Goal: Check status: Check status

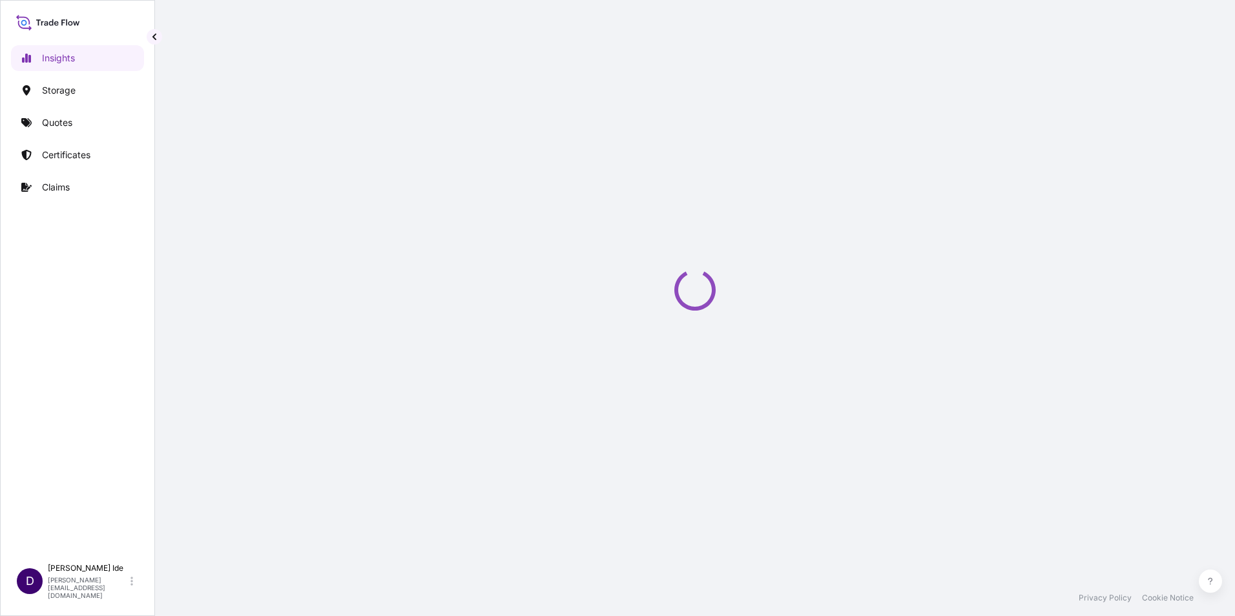
select select "2025"
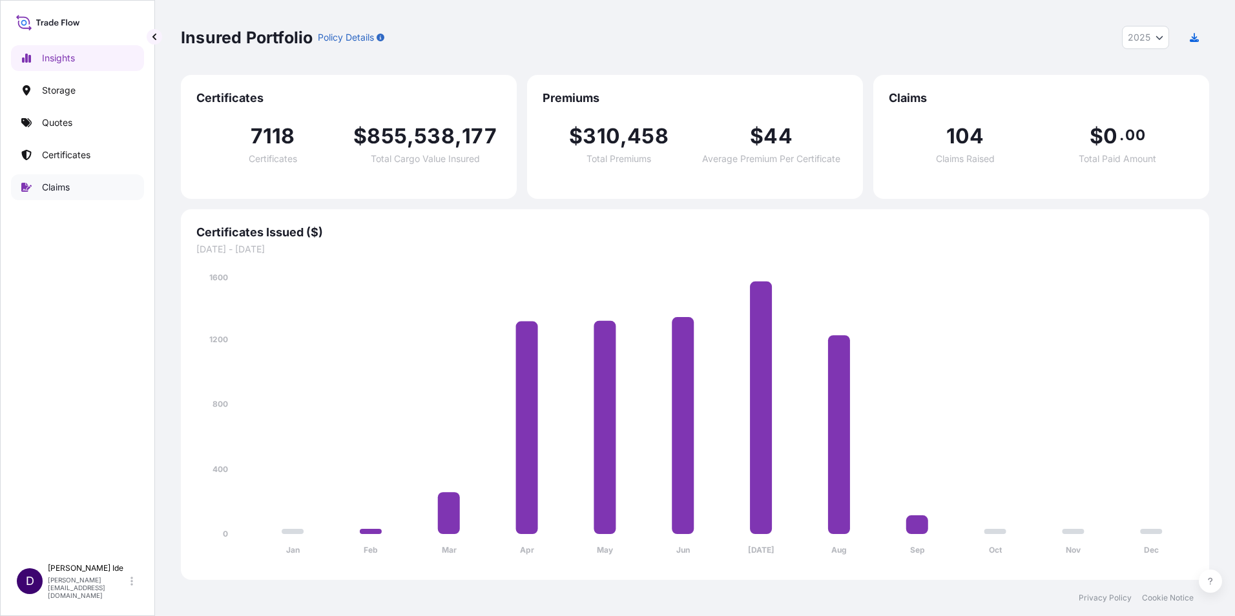
click at [63, 185] on p "Claims" at bounding box center [56, 187] width 28 height 13
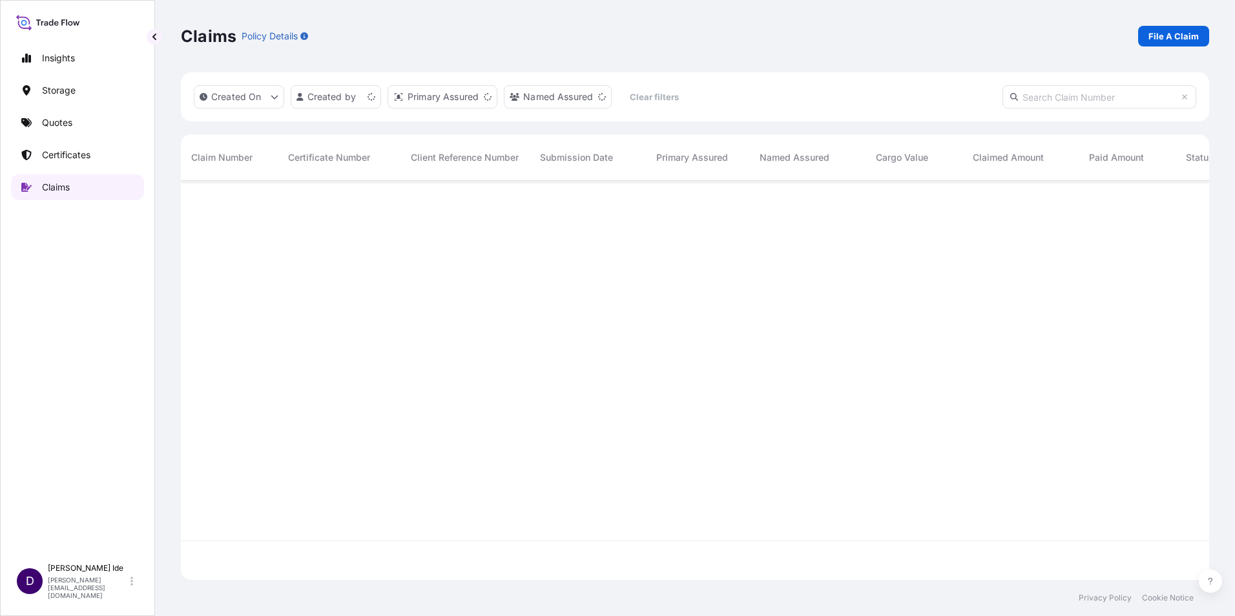
scroll to position [397, 1018]
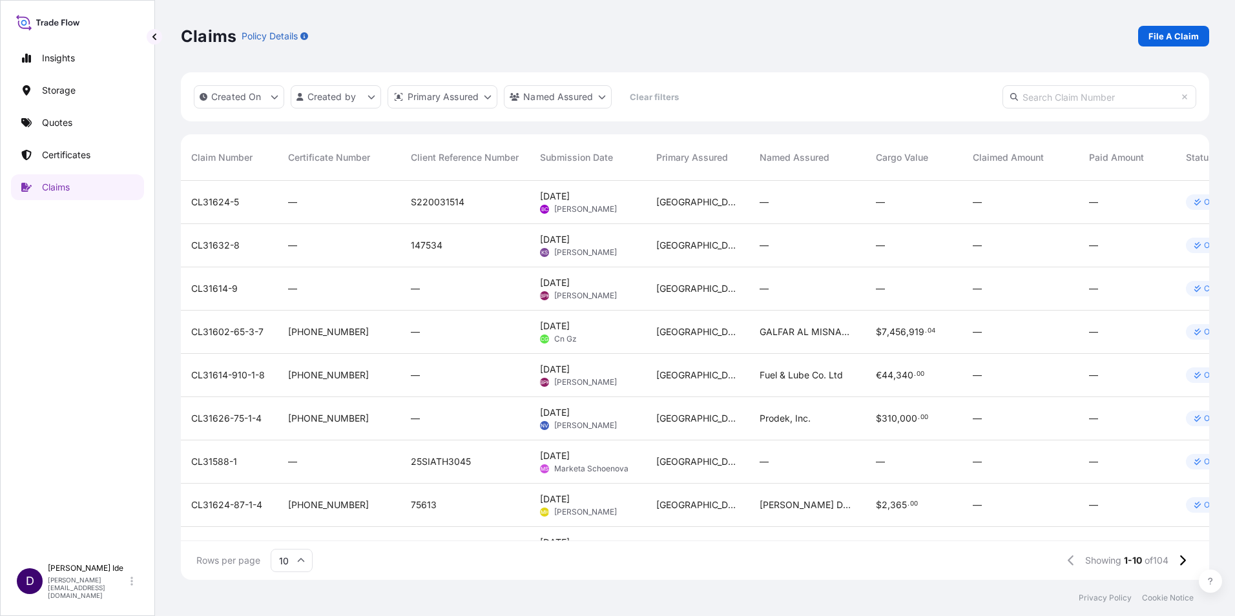
click at [233, 418] on span "CL31626-75-1-4" at bounding box center [226, 418] width 70 height 13
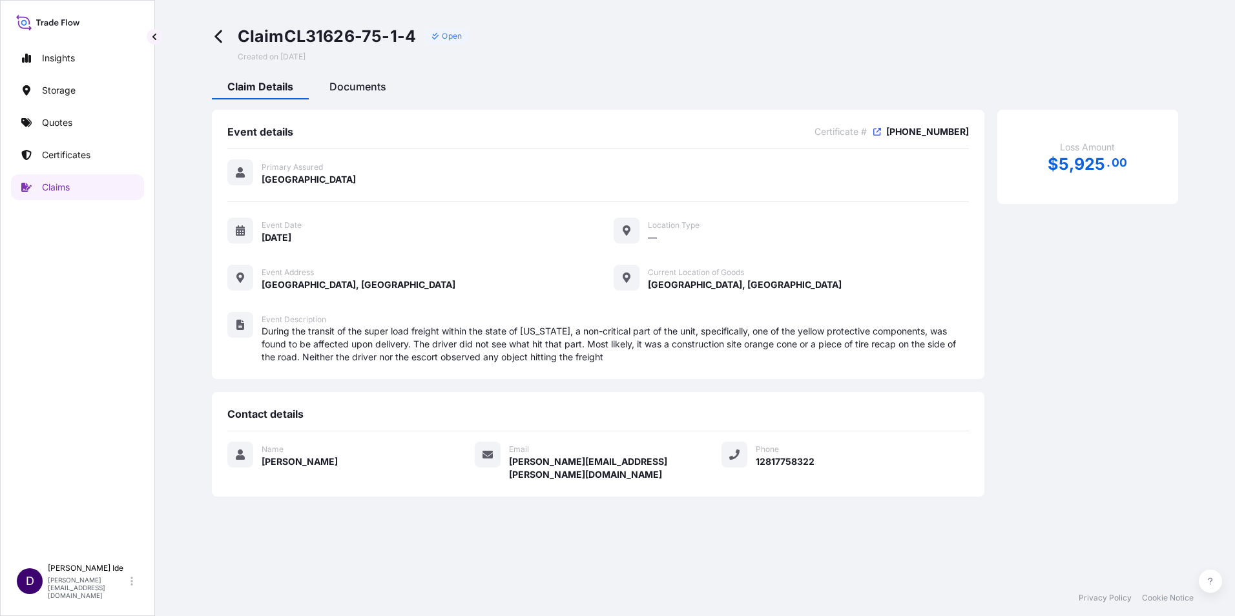
click at [372, 83] on span "Documents" at bounding box center [357, 86] width 57 height 13
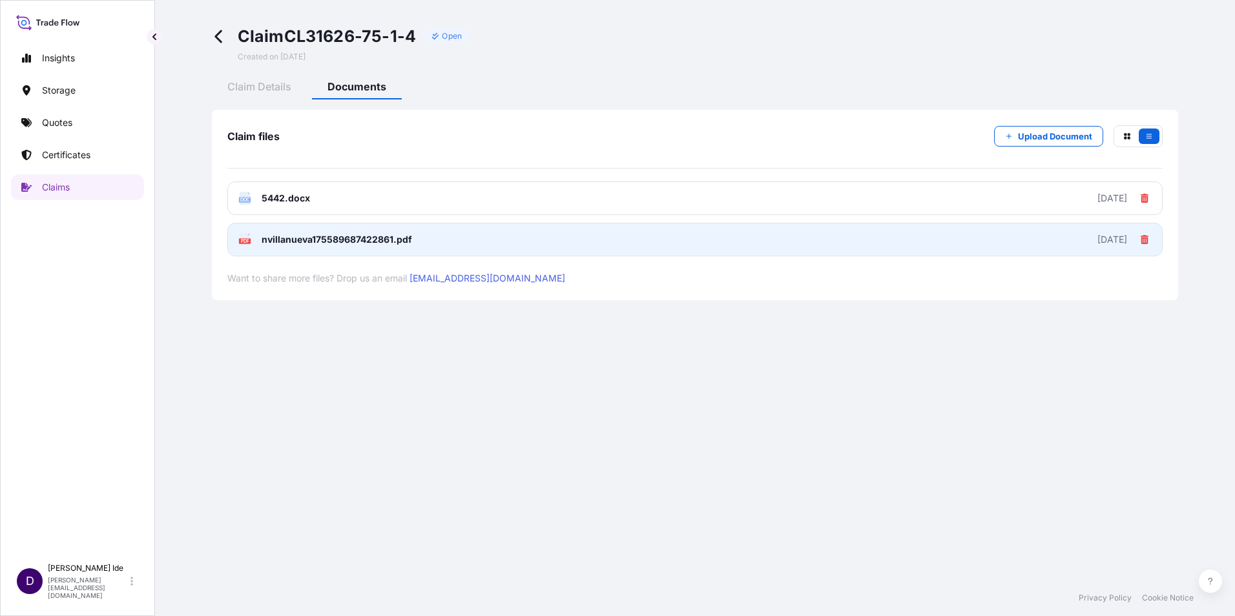
click at [318, 236] on span "nvillanueva175589687422861.pdf" at bounding box center [337, 239] width 150 height 13
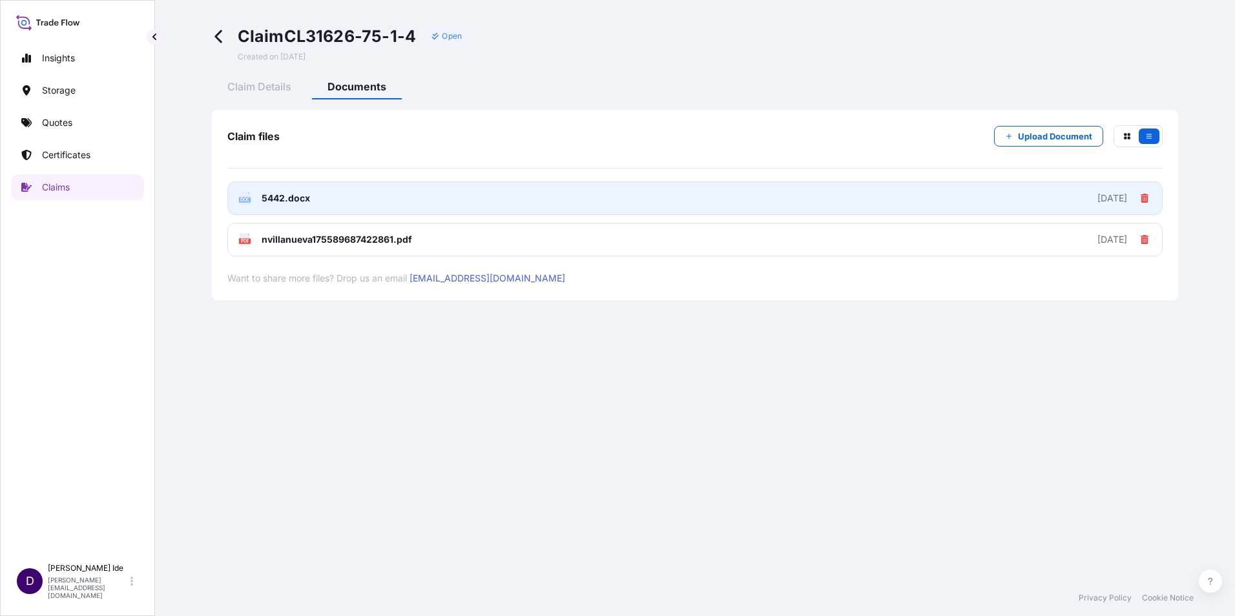
click at [285, 196] on span "5442.docx" at bounding box center [286, 198] width 48 height 13
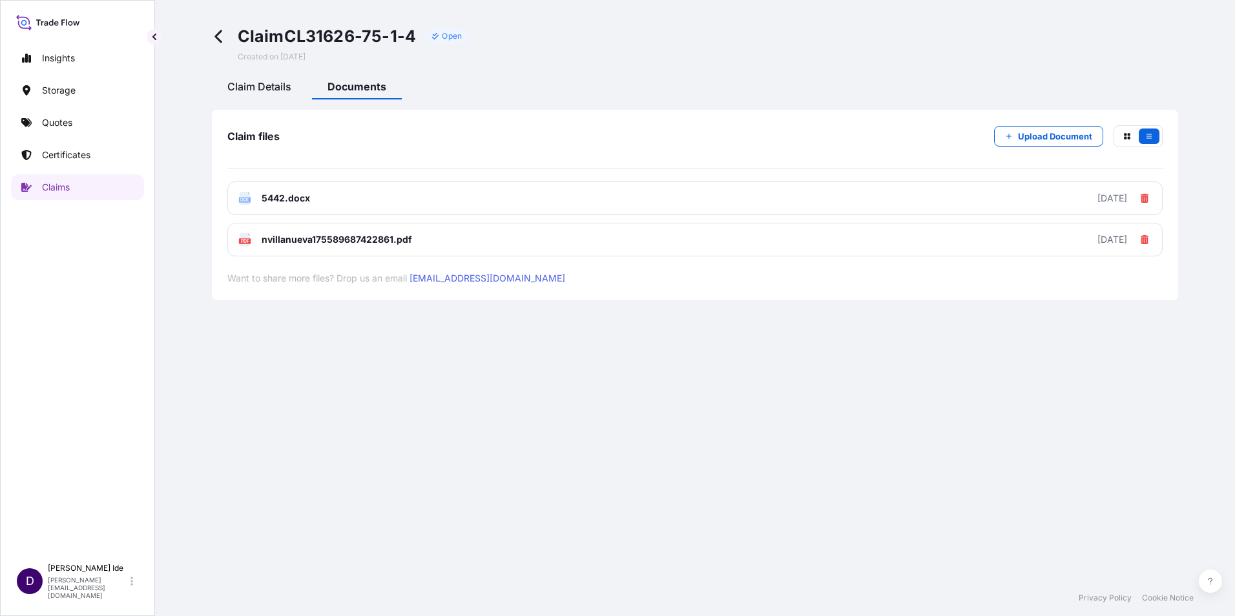
click at [272, 91] on span "Claim Details" at bounding box center [259, 86] width 64 height 13
